Goal: Task Accomplishment & Management: Use online tool/utility

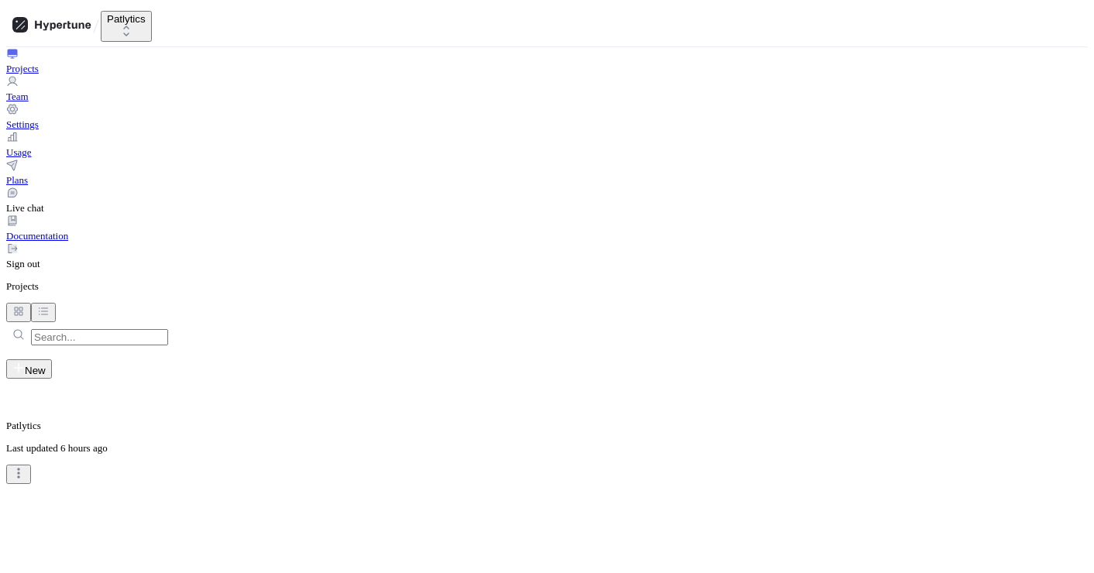
click at [435, 379] on div "Patlytics Last updated 6 hours ago" at bounding box center [547, 431] width 1082 height 105
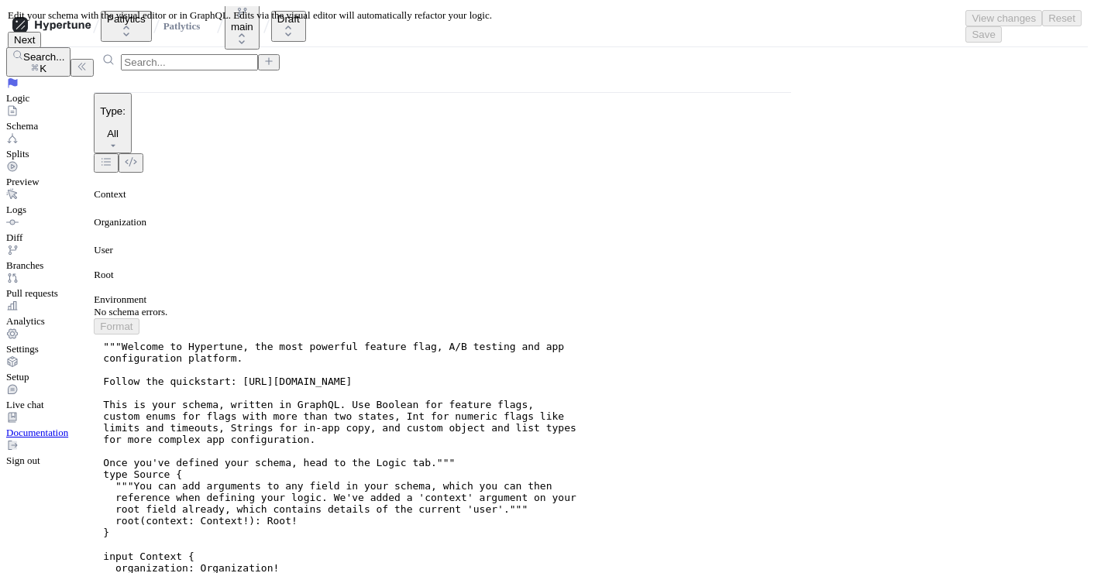
type textarea "x"
type textarea "[DOMAIN_NAME]"
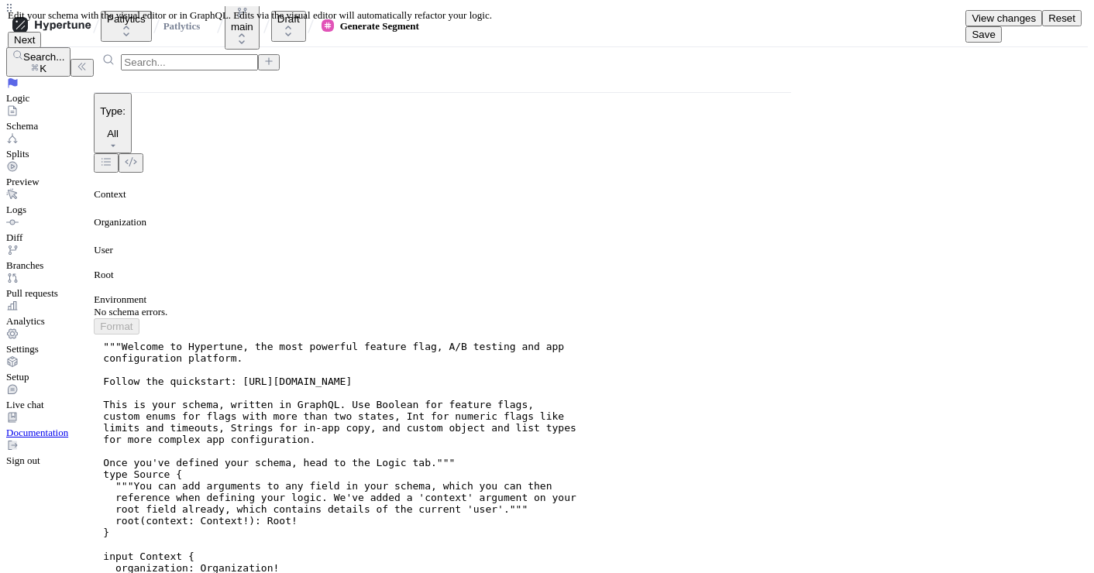
click at [995, 29] on span "Save" at bounding box center [983, 35] width 23 height 12
type textarea "x"
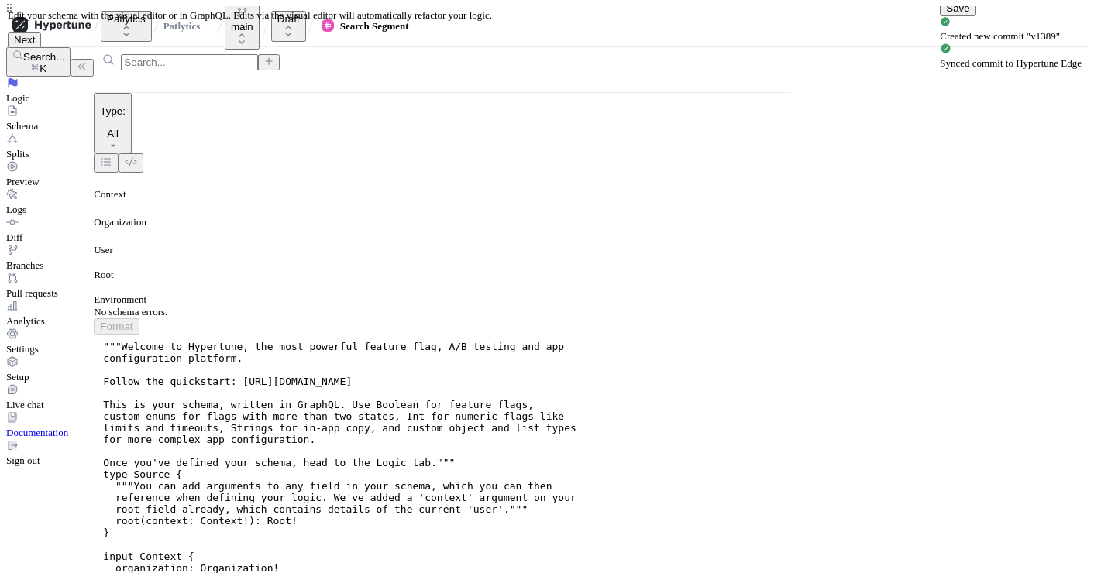
type textarea "[DOMAIN_NAME]"
click at [969, 14] on span "Save" at bounding box center [957, 8] width 23 height 12
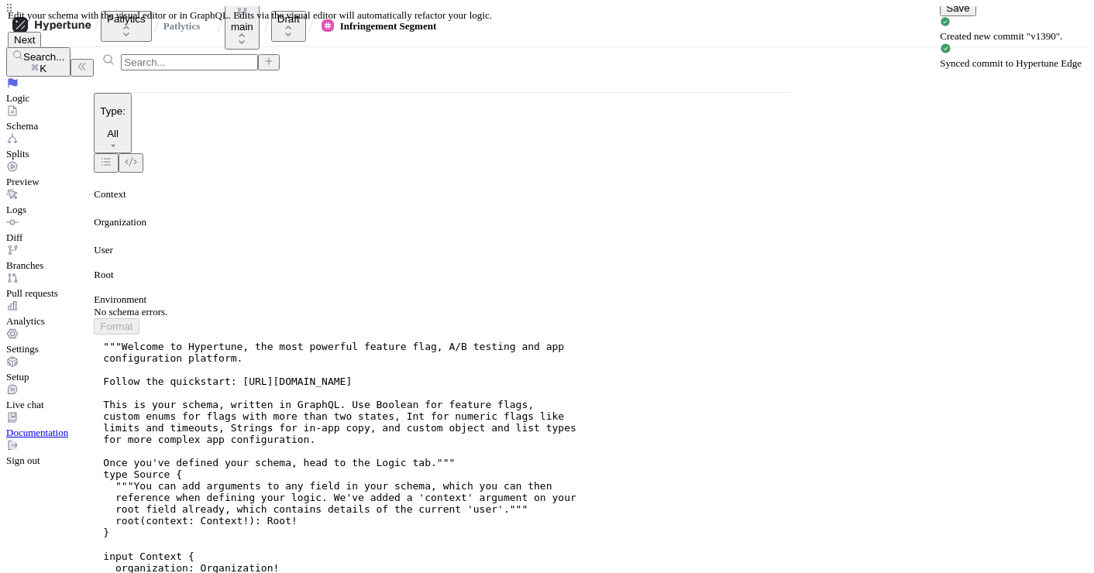
type textarea "x"
type textarea "[DOMAIN_NAME]"
click at [976, 16] on button "Save" at bounding box center [958, 8] width 36 height 16
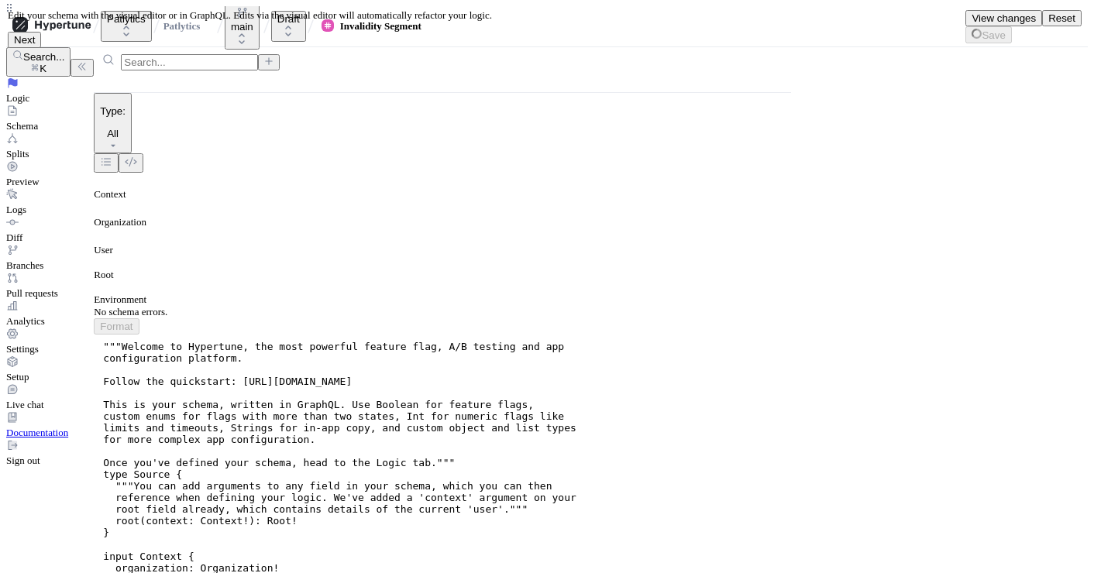
type textarea "x"
type textarea "[DOMAIN_NAME]"
click at [966, 14] on span "Save" at bounding box center [954, 8] width 23 height 12
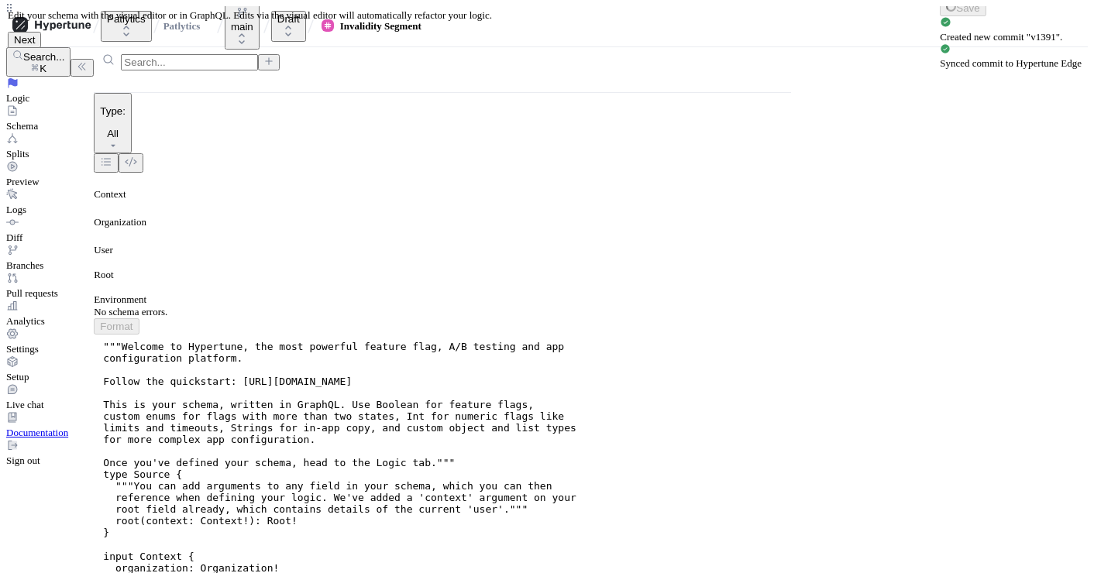
type textarea "x"
type textarea "[DOMAIN_NAME]"
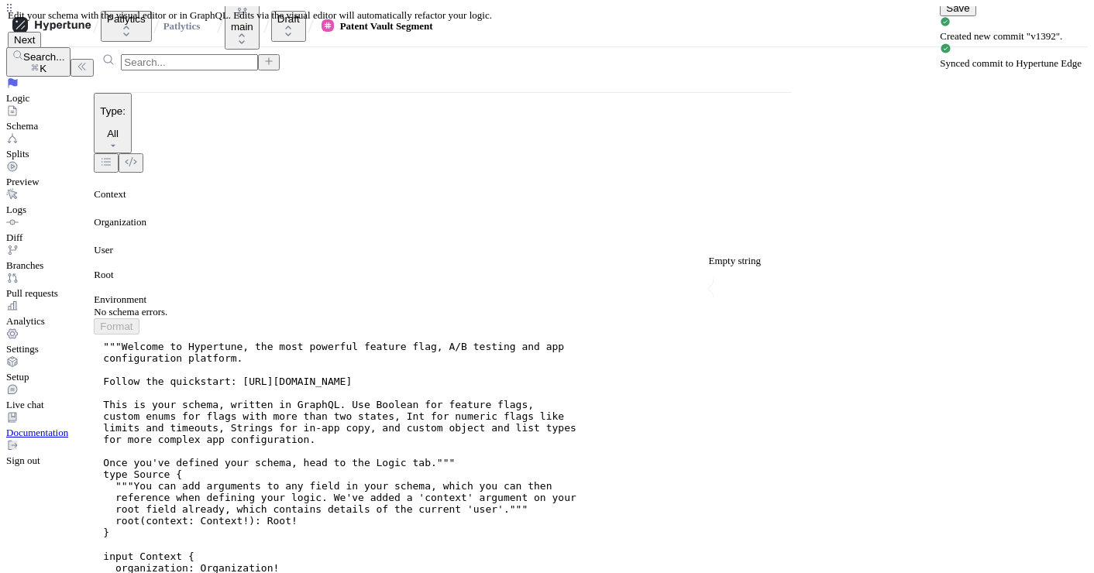
click at [969, 14] on span "Save" at bounding box center [957, 8] width 23 height 12
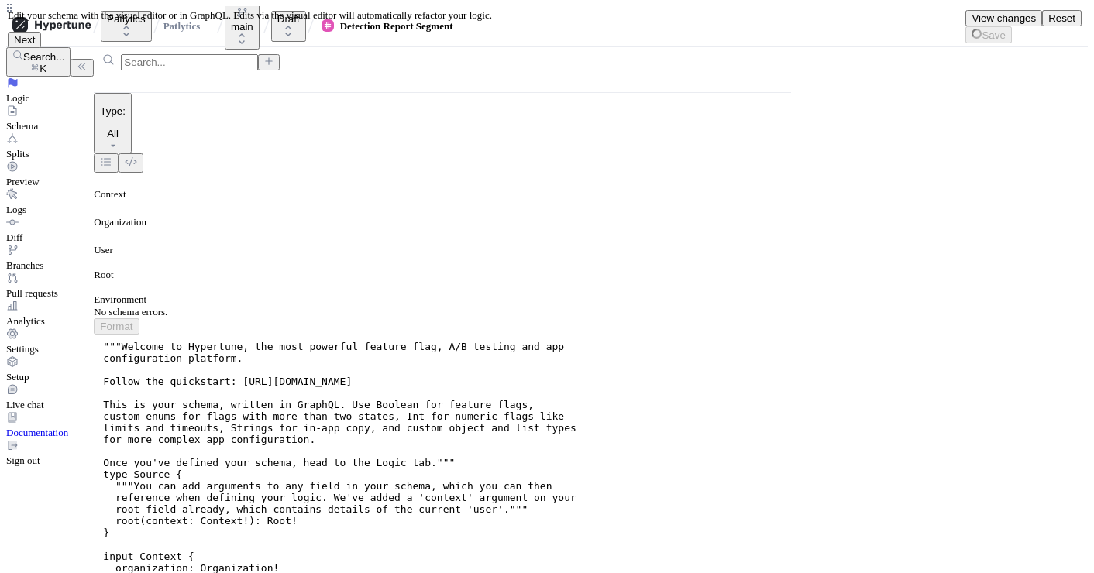
scroll to position [3311, 0]
type textarea "x"
type textarea "[DOMAIN_NAME]"
click at [966, 14] on span "Save" at bounding box center [954, 8] width 23 height 12
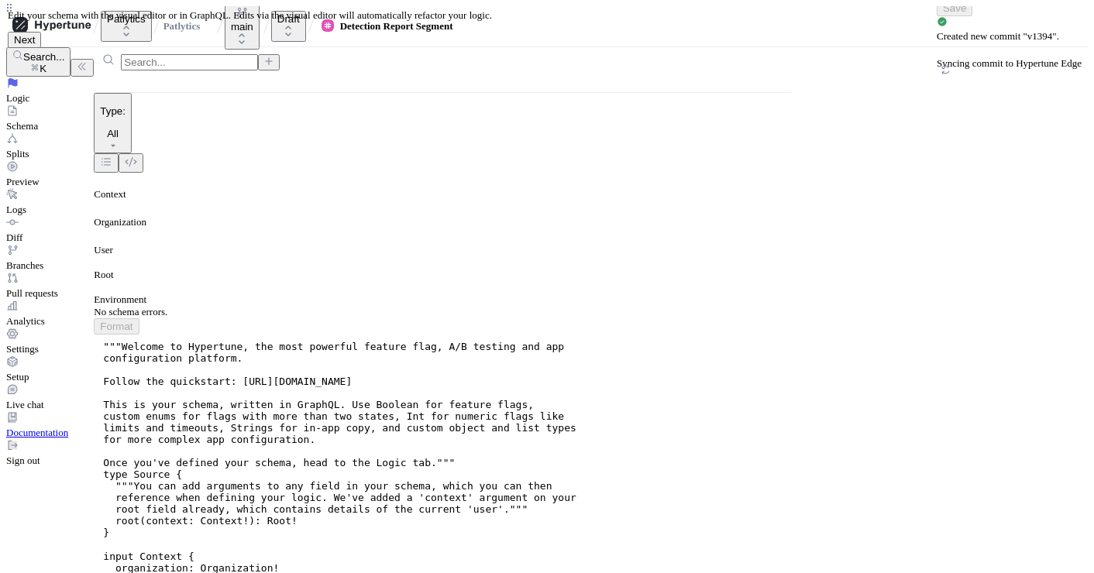
scroll to position [136, 0]
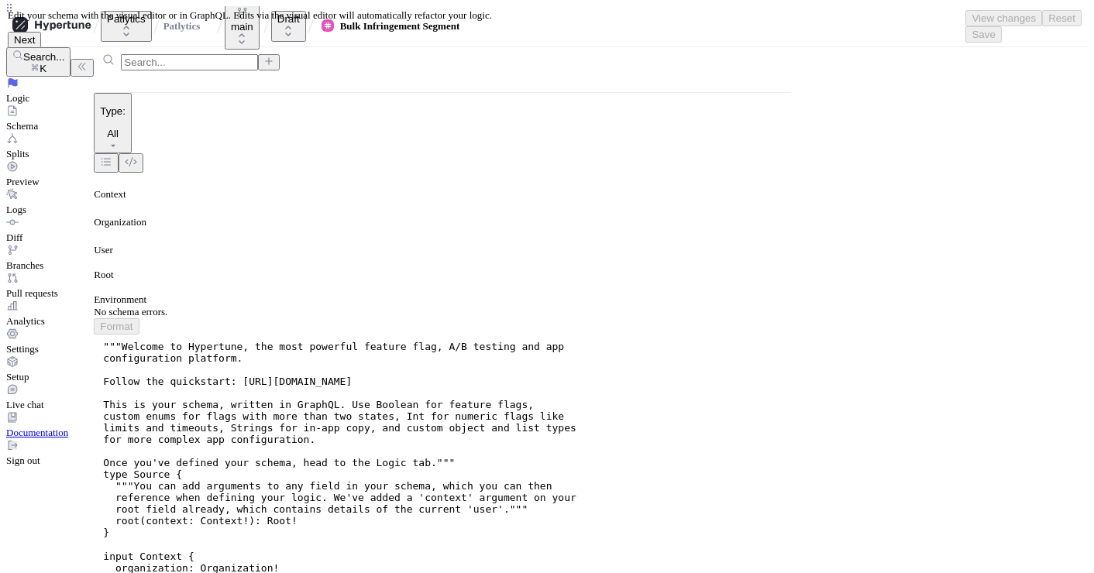
type textarea "x"
type textarea "[DOMAIN_NAME]"
click at [995, 29] on span "Save" at bounding box center [983, 35] width 23 height 12
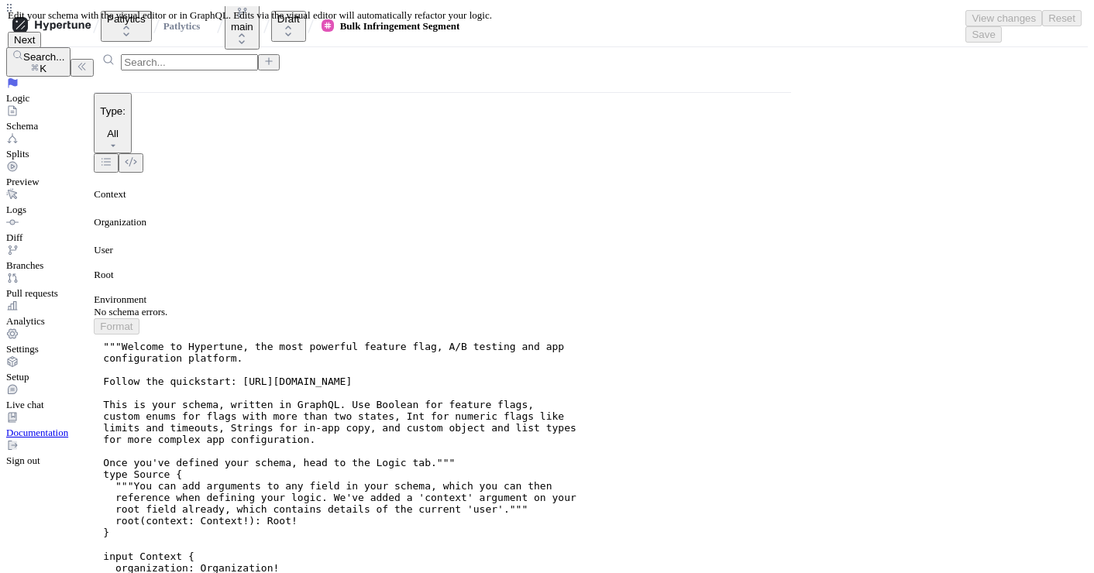
type textarea "x"
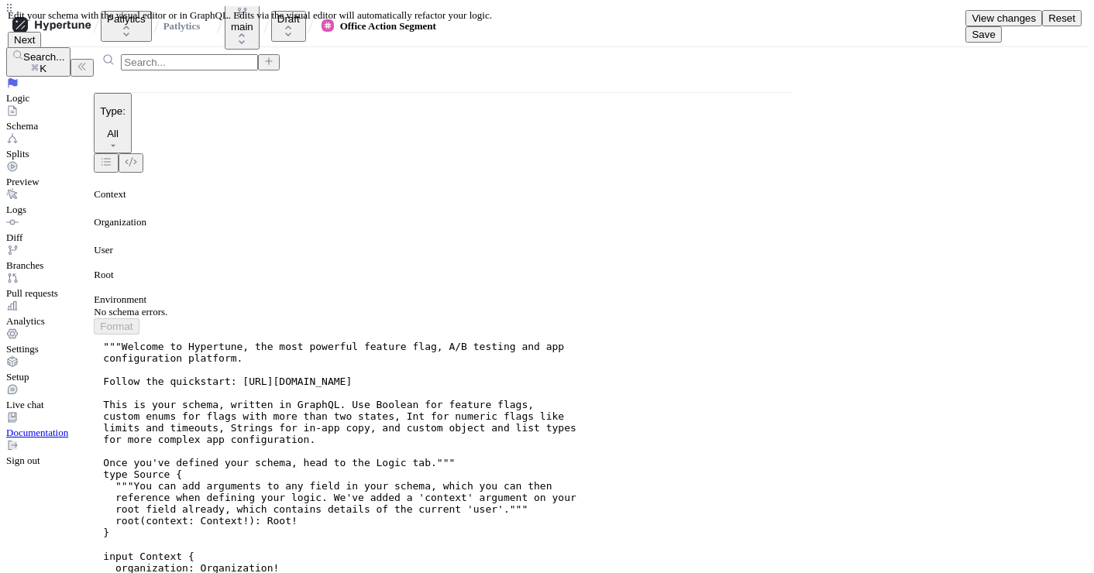
type textarea "[DOMAIN_NAME]"
click at [1001, 29] on button "Save" at bounding box center [984, 34] width 36 height 16
type textarea "x"
